Goal: Check status: Check status

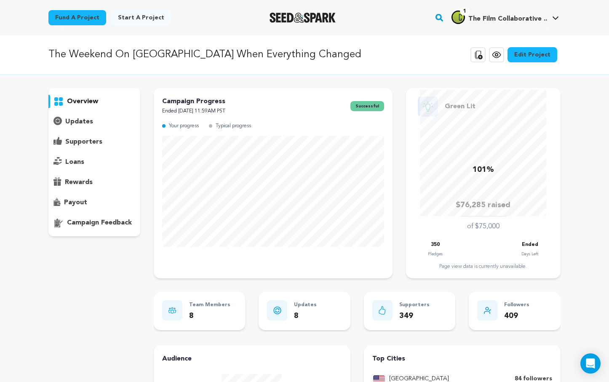
click at [573, 123] on div "overview" at bounding box center [304, 307] width 539 height 438
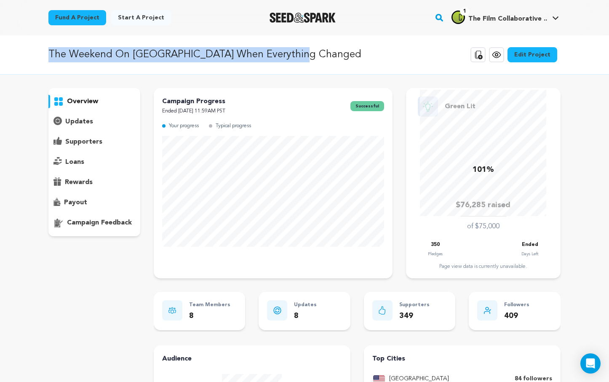
drag, startPoint x: 300, startPoint y: 53, endPoint x: 48, endPoint y: 51, distance: 252.8
click at [48, 51] on div "The Weekend On [GEOGRAPHIC_DATA] When Everything Changed Copy public preview li…" at bounding box center [304, 55] width 539 height 22
click at [85, 54] on p "The Weekend On [GEOGRAPHIC_DATA] When Everything Changed" at bounding box center [204, 54] width 313 height 15
drag, startPoint x: 50, startPoint y: 53, endPoint x: 305, endPoint y: 62, distance: 254.7
click at [305, 62] on div "The Weekend On [GEOGRAPHIC_DATA] When Everything Changed Copy public preview li…" at bounding box center [304, 55] width 512 height 22
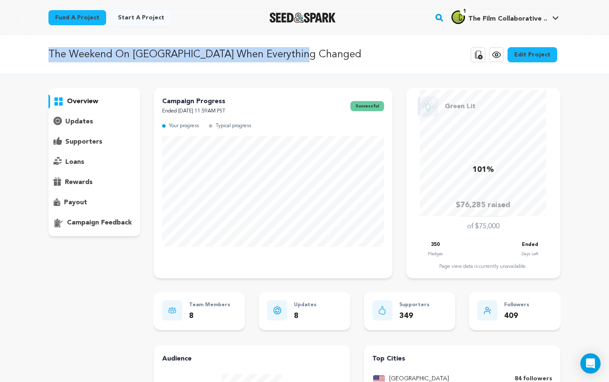
click at [317, 53] on div "The Weekend On [GEOGRAPHIC_DATA] When Everything Changed Copy public preview li…" at bounding box center [304, 55] width 512 height 22
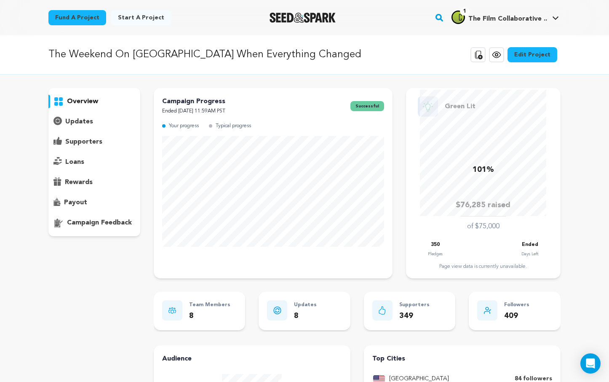
drag, startPoint x: 49, startPoint y: 51, endPoint x: 587, endPoint y: 121, distance: 542.9
